Goal: Task Accomplishment & Management: Use online tool/utility

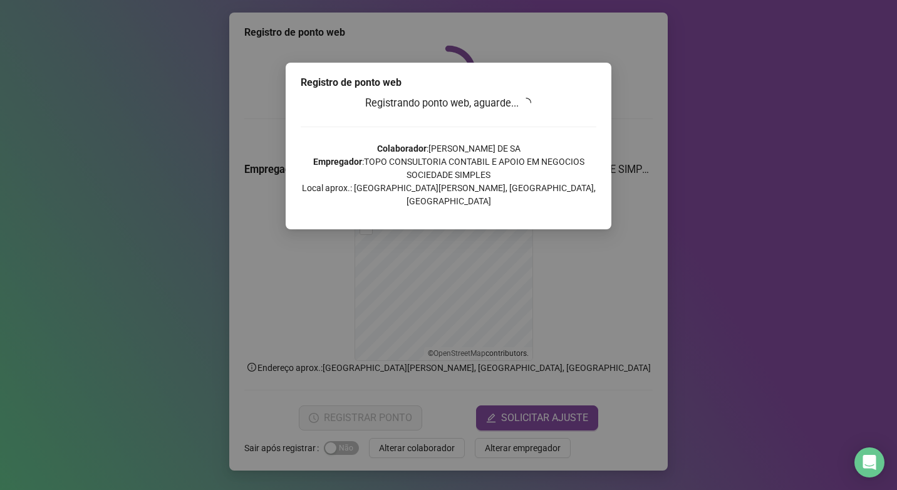
click at [123, 258] on div "Registro de ponto web Registrando ponto web, aguarde... Colaborador : [PERSON_N…" at bounding box center [448, 245] width 897 height 490
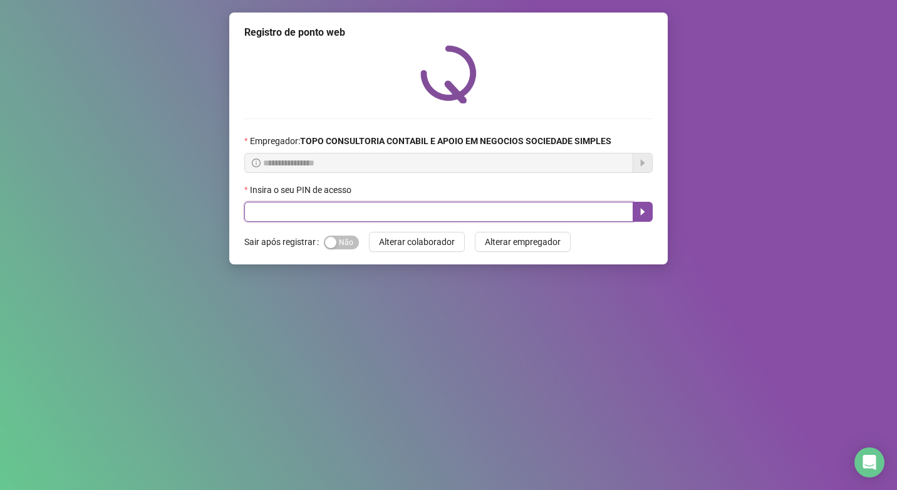
click at [266, 210] on input "text" at bounding box center [438, 212] width 389 height 20
type input "*****"
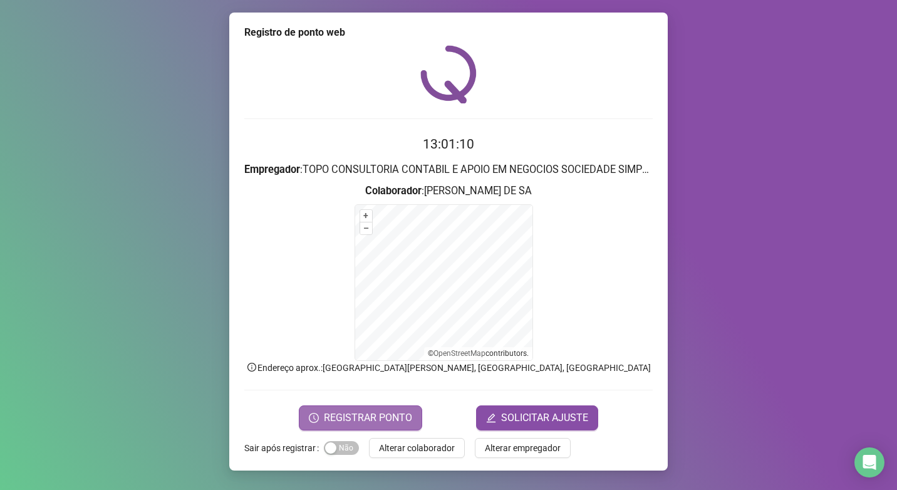
click at [359, 420] on span "REGISTRAR PONTO" at bounding box center [368, 417] width 88 height 15
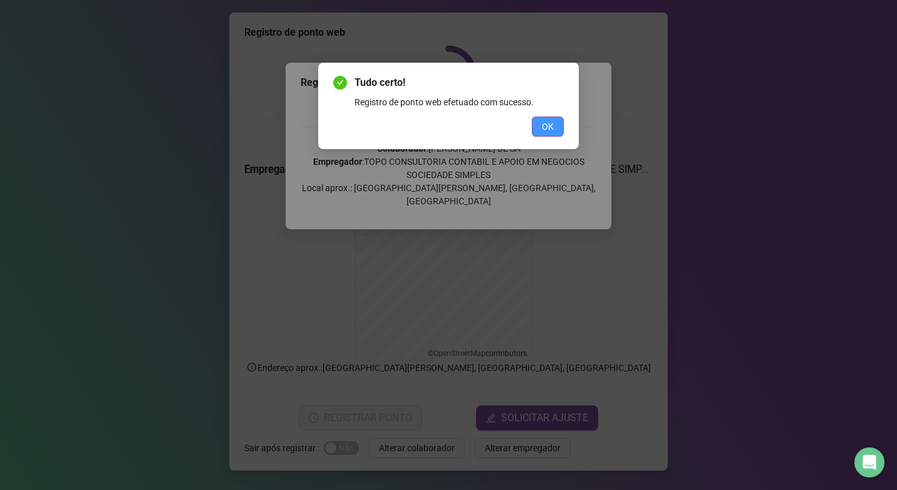
click at [540, 130] on button "OK" at bounding box center [548, 126] width 32 height 20
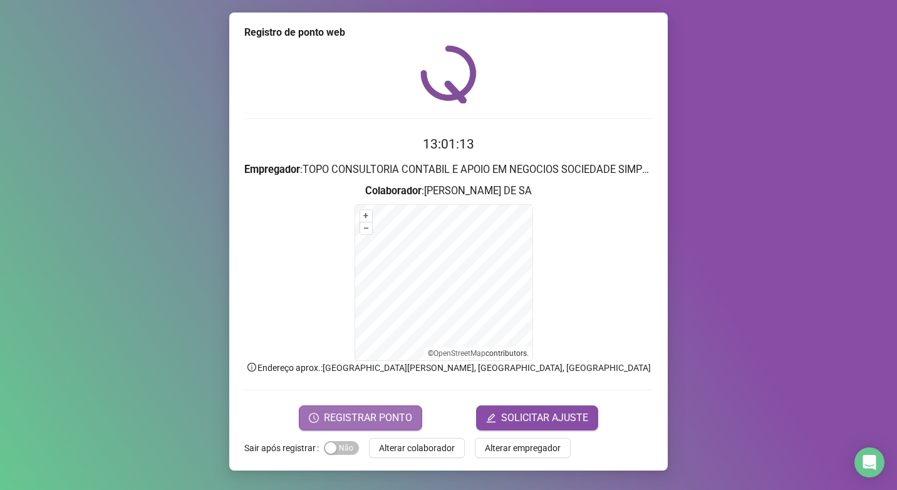
click at [333, 415] on span "REGISTRAR PONTO" at bounding box center [368, 417] width 88 height 15
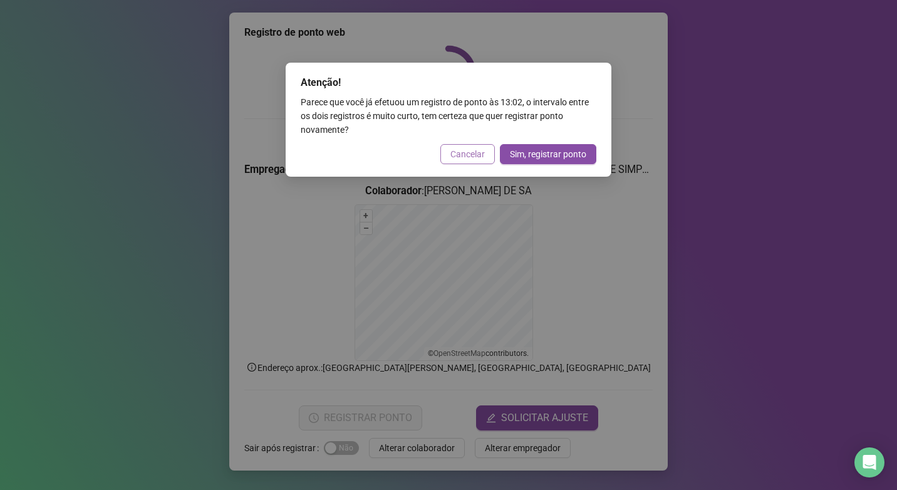
click at [476, 150] on span "Cancelar" at bounding box center [467, 154] width 34 height 14
